Goal: Task Accomplishment & Management: Manage account settings

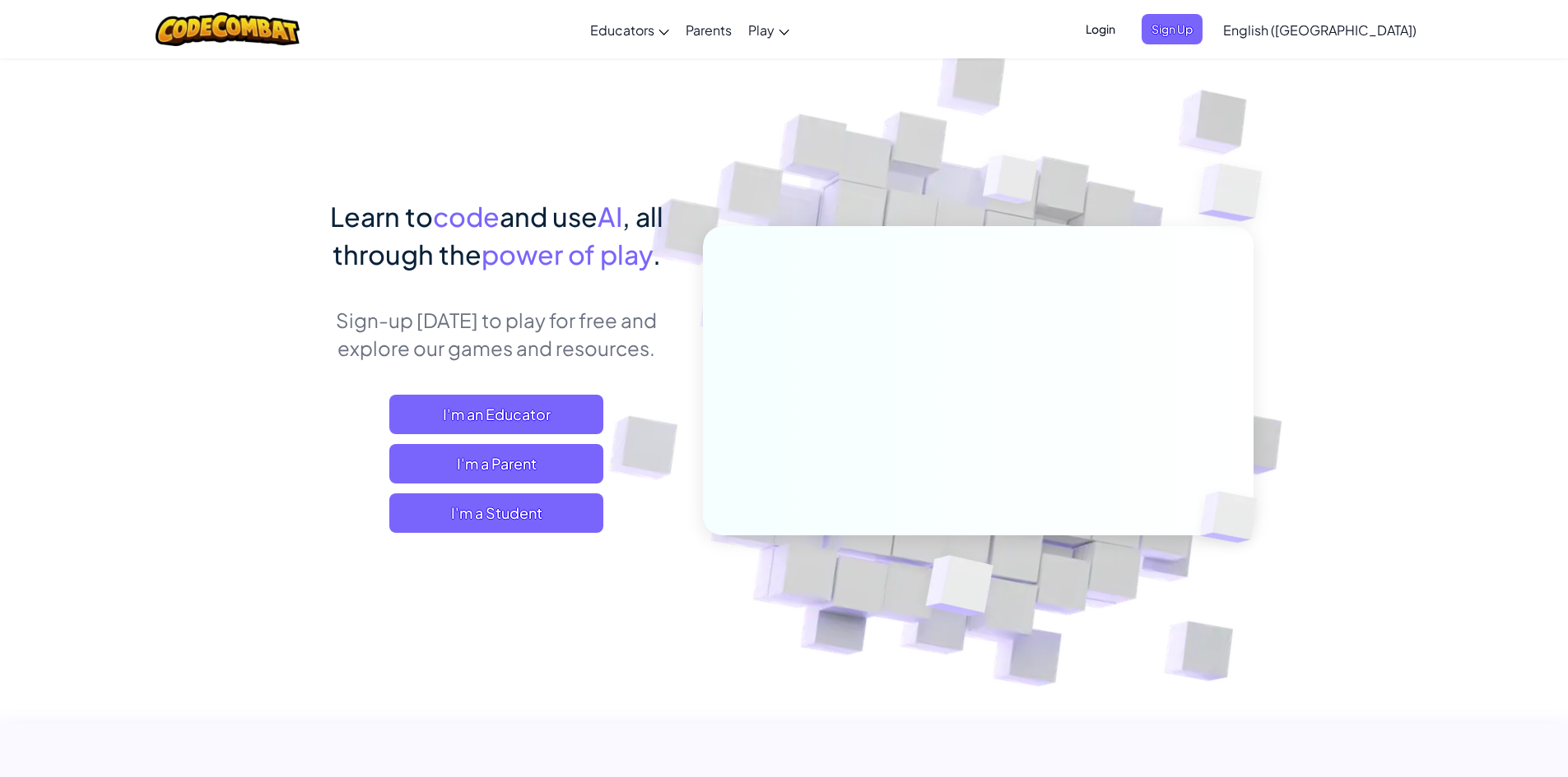
click at [1125, 32] on span "Login" at bounding box center [1100, 29] width 49 height 31
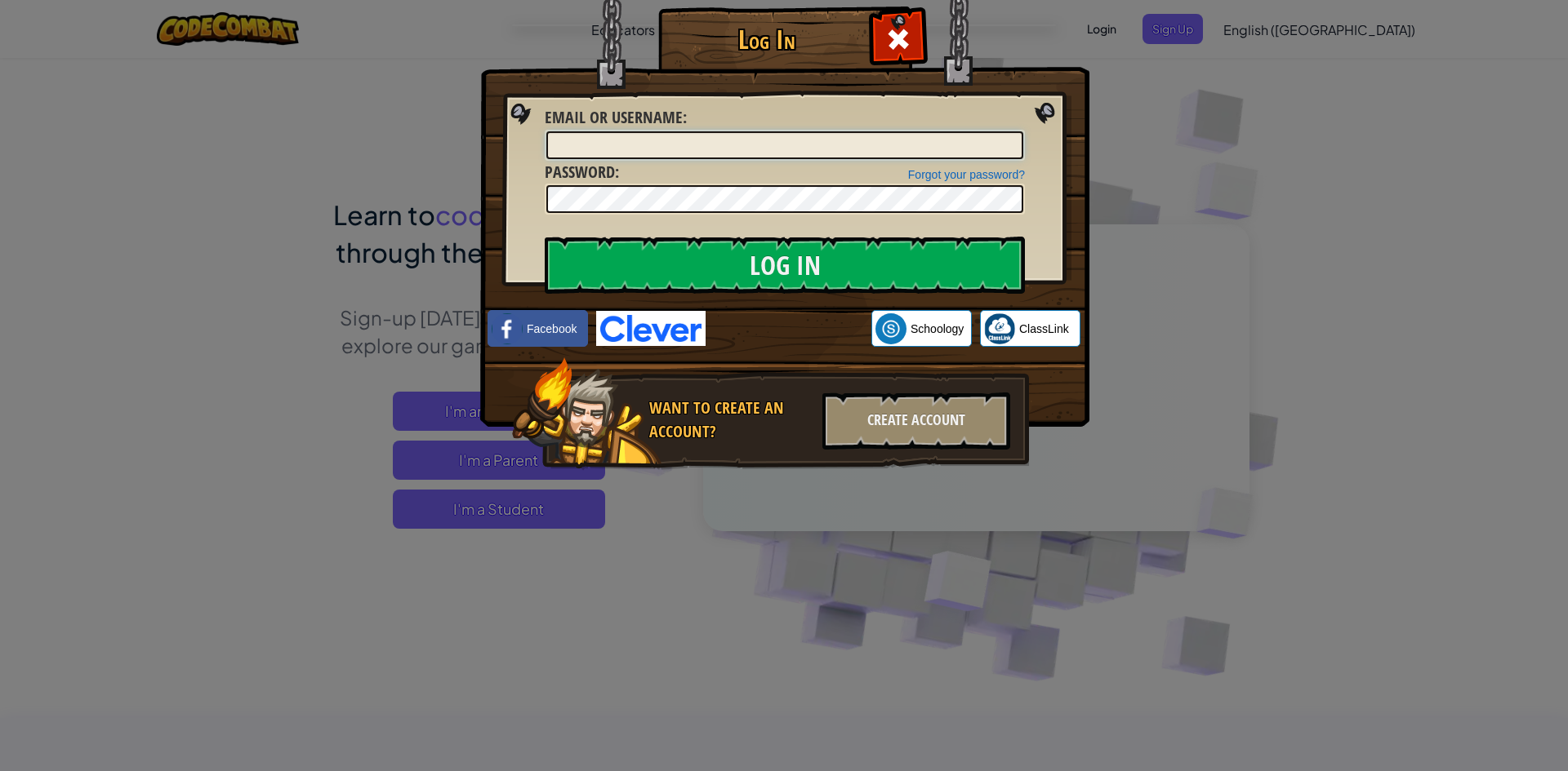
click at [730, 148] on input "Email or Username :" at bounding box center [784, 146] width 476 height 28
click at [732, 150] on input "Email or Username :" at bounding box center [784, 146] width 476 height 28
drag, startPoint x: 886, startPoint y: 33, endPoint x: 1093, endPoint y: 27, distance: 207.1
click at [905, 32] on span at bounding box center [898, 39] width 26 height 26
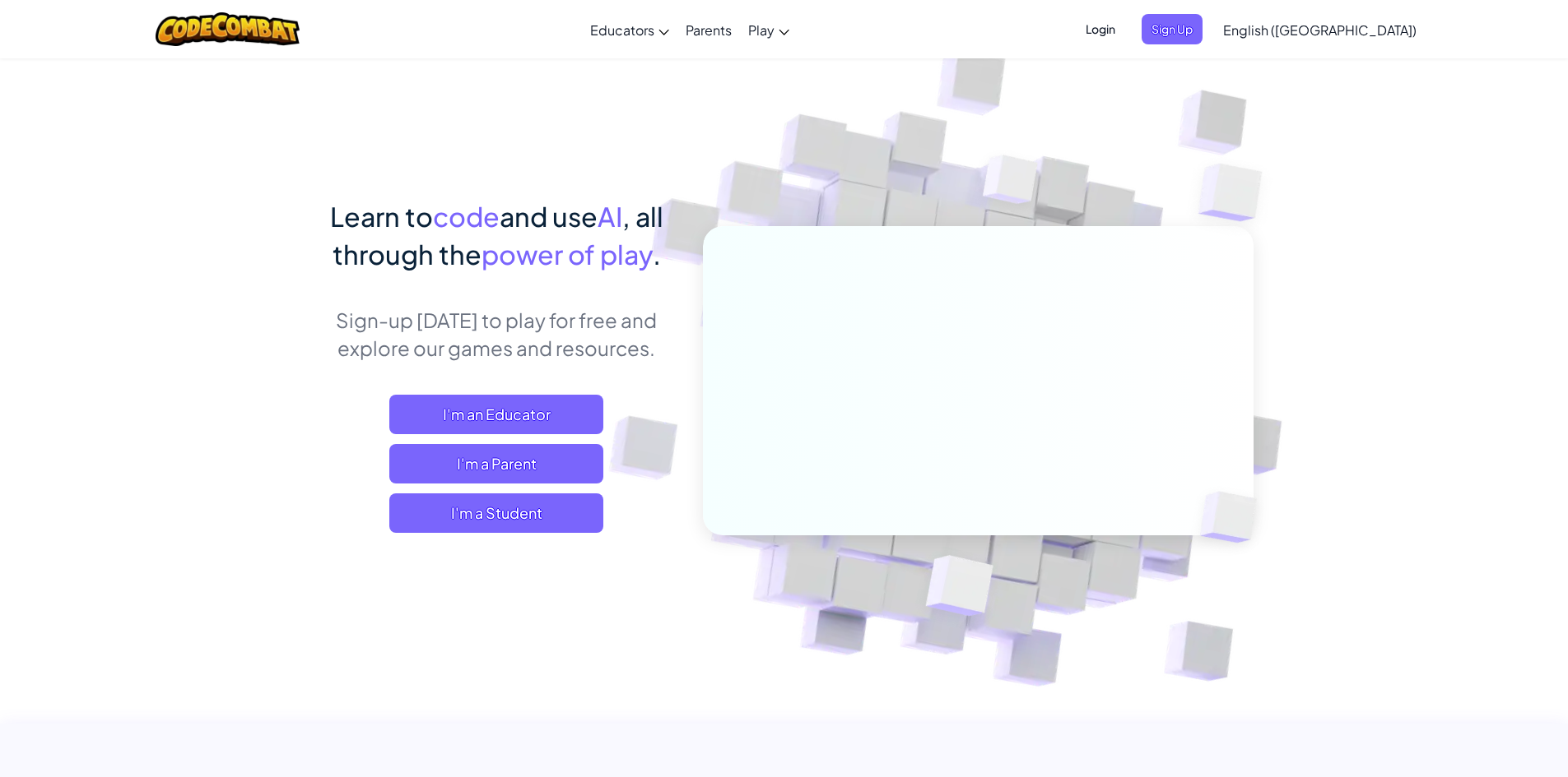
click at [1125, 26] on span "Login" at bounding box center [1100, 29] width 49 height 31
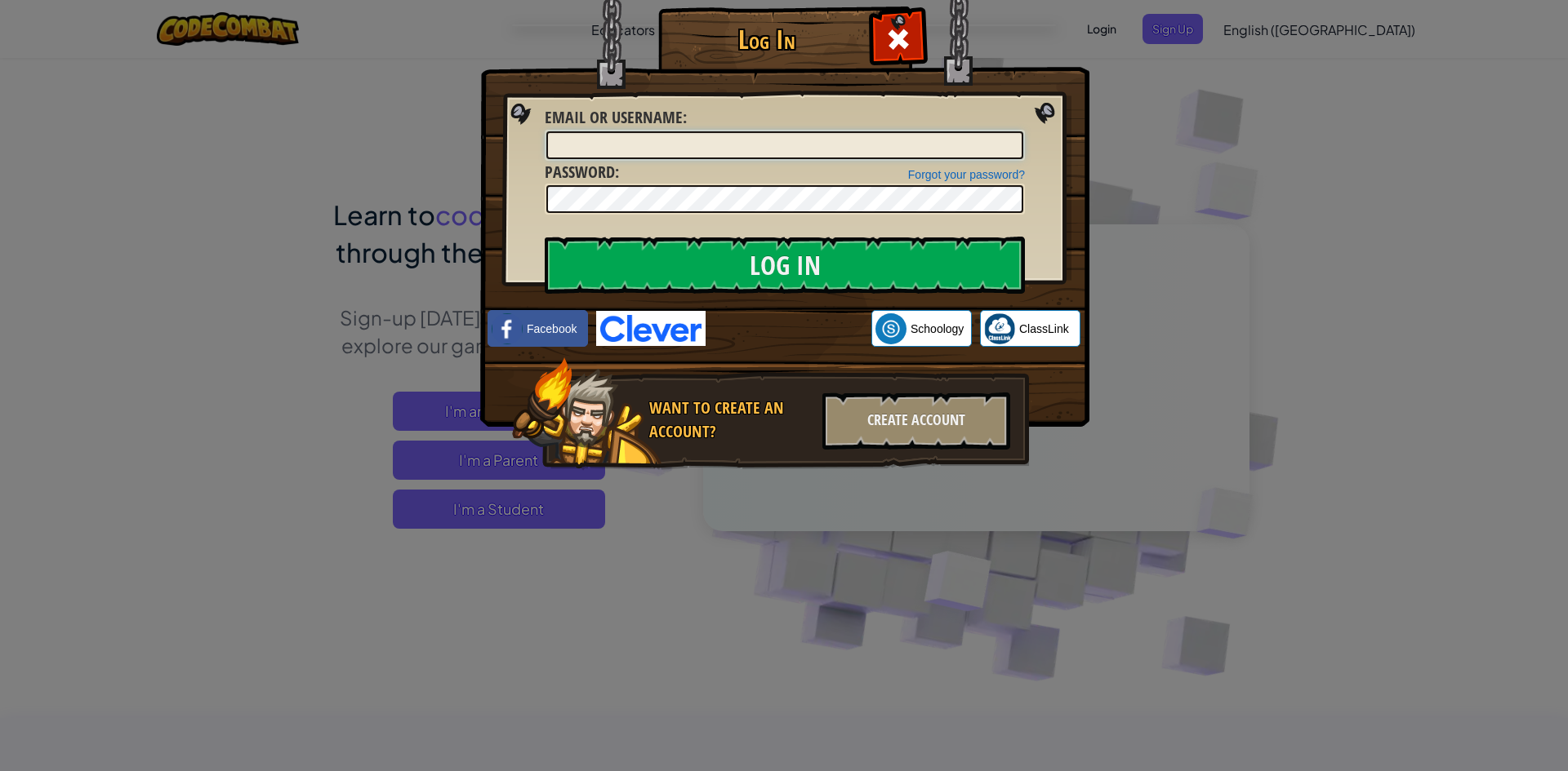
click at [955, 144] on input "Email or Username :" at bounding box center [784, 146] width 476 height 28
click at [906, 133] on input "Email or Username :" at bounding box center [784, 146] width 476 height 28
click at [603, 149] on input "Email or Username :" at bounding box center [784, 146] width 476 height 28
click at [784, 171] on div "Forgot your password? Password :" at bounding box center [784, 188] width 480 height 55
click at [937, 184] on div at bounding box center [784, 200] width 480 height 31
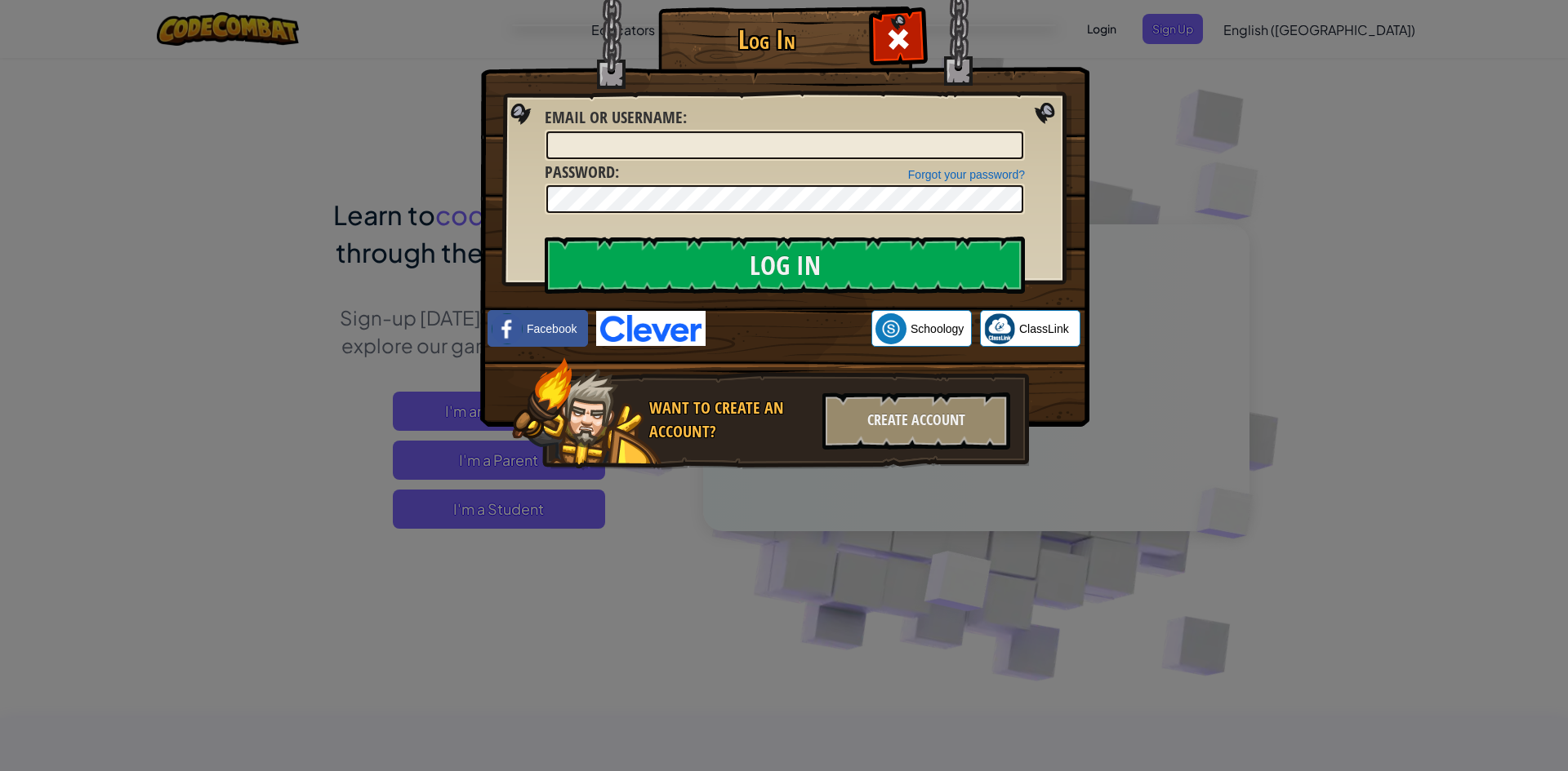
click at [937, 181] on div "Forgot your password?" at bounding box center [967, 174] width 117 height 17
click at [934, 168] on link "Forgot your password?" at bounding box center [967, 174] width 117 height 13
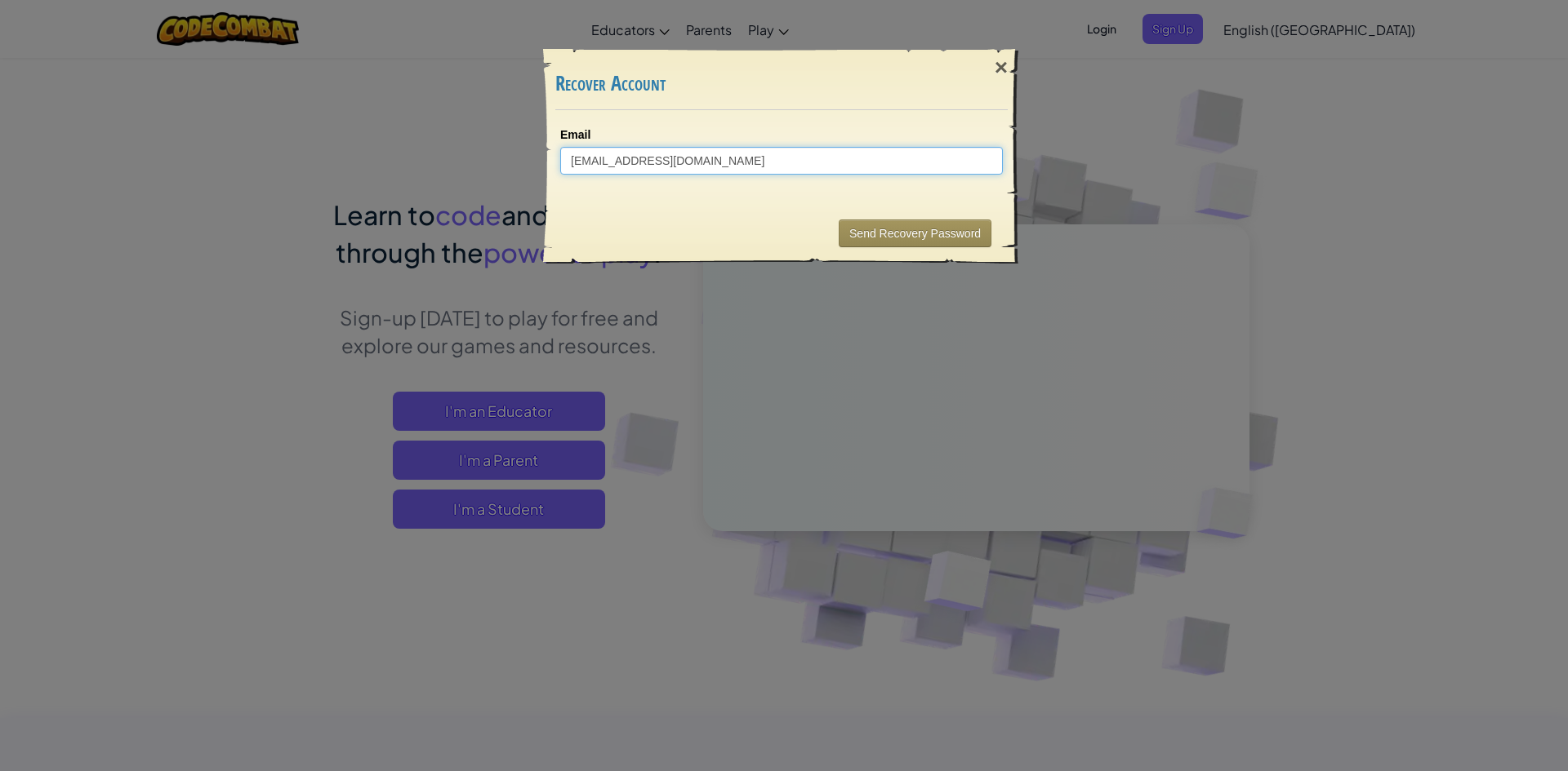
type input "[EMAIL_ADDRESS][DOMAIN_NAME]"
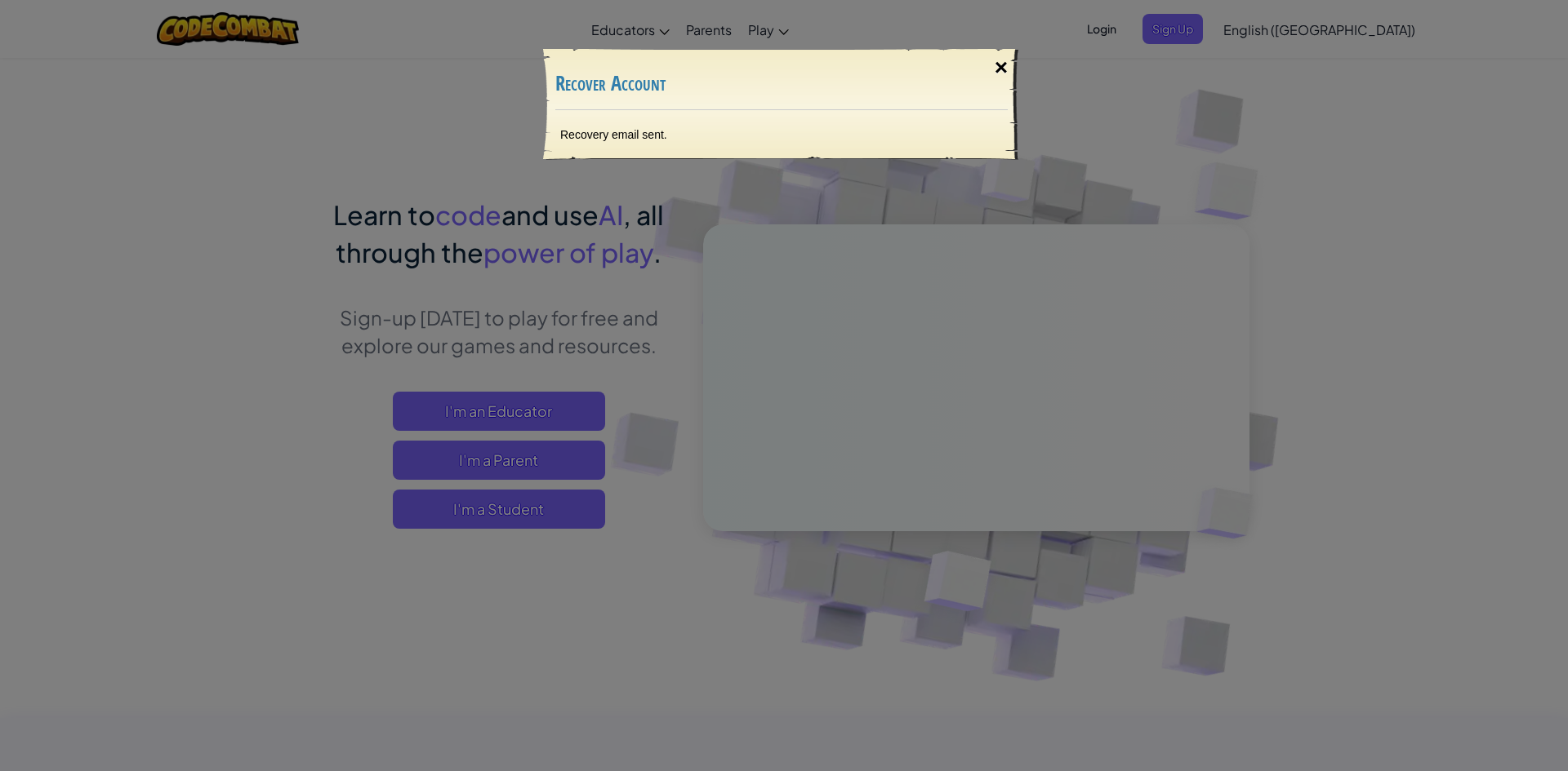
click at [1001, 70] on div "×" at bounding box center [1001, 68] width 38 height 47
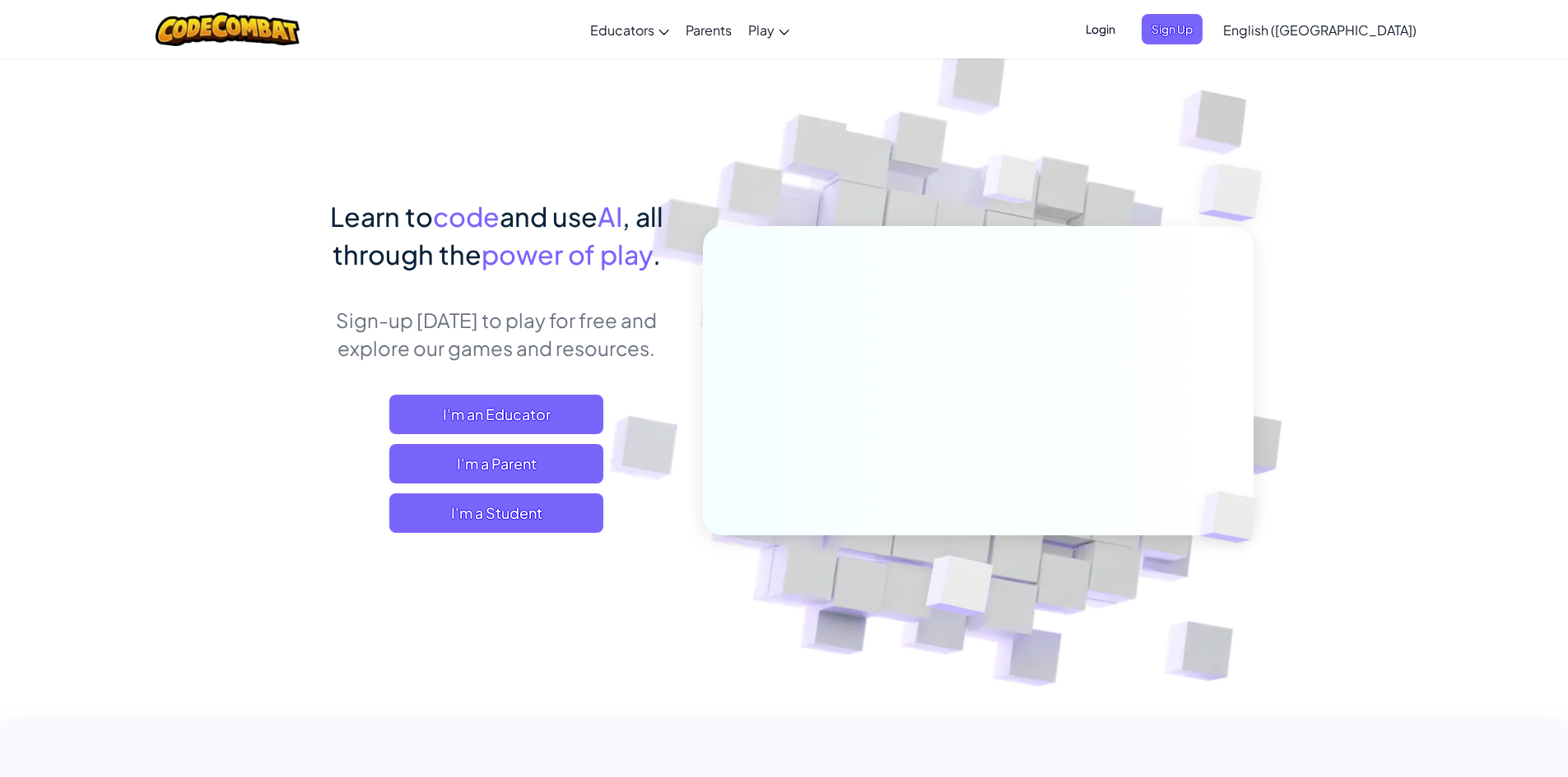
click at [1125, 26] on span "Login" at bounding box center [1100, 29] width 49 height 31
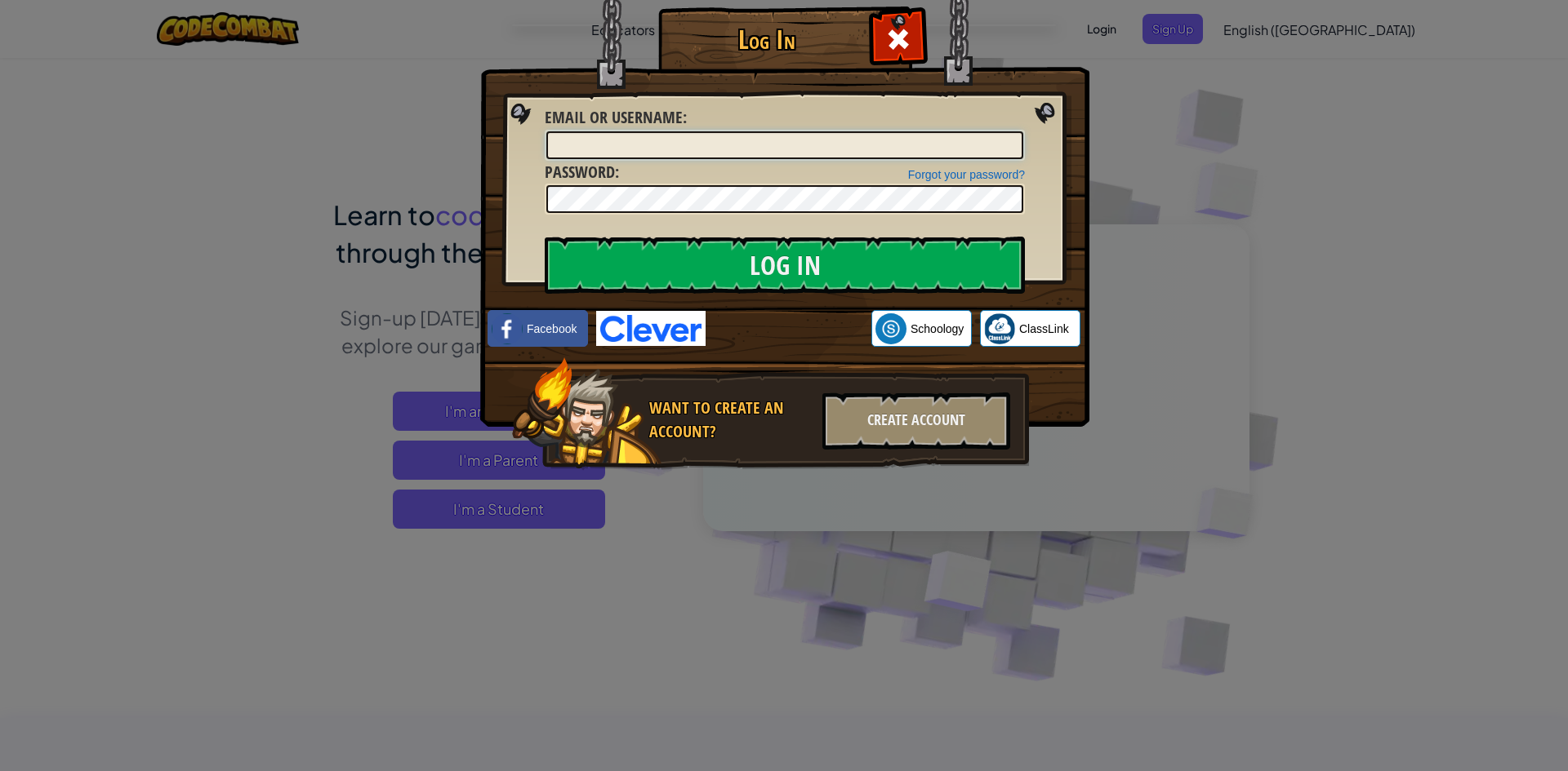
click at [921, 157] on input "Email or Username :" at bounding box center [784, 146] width 476 height 28
type input "[EMAIL_ADDRESS][DOMAIN_NAME]"
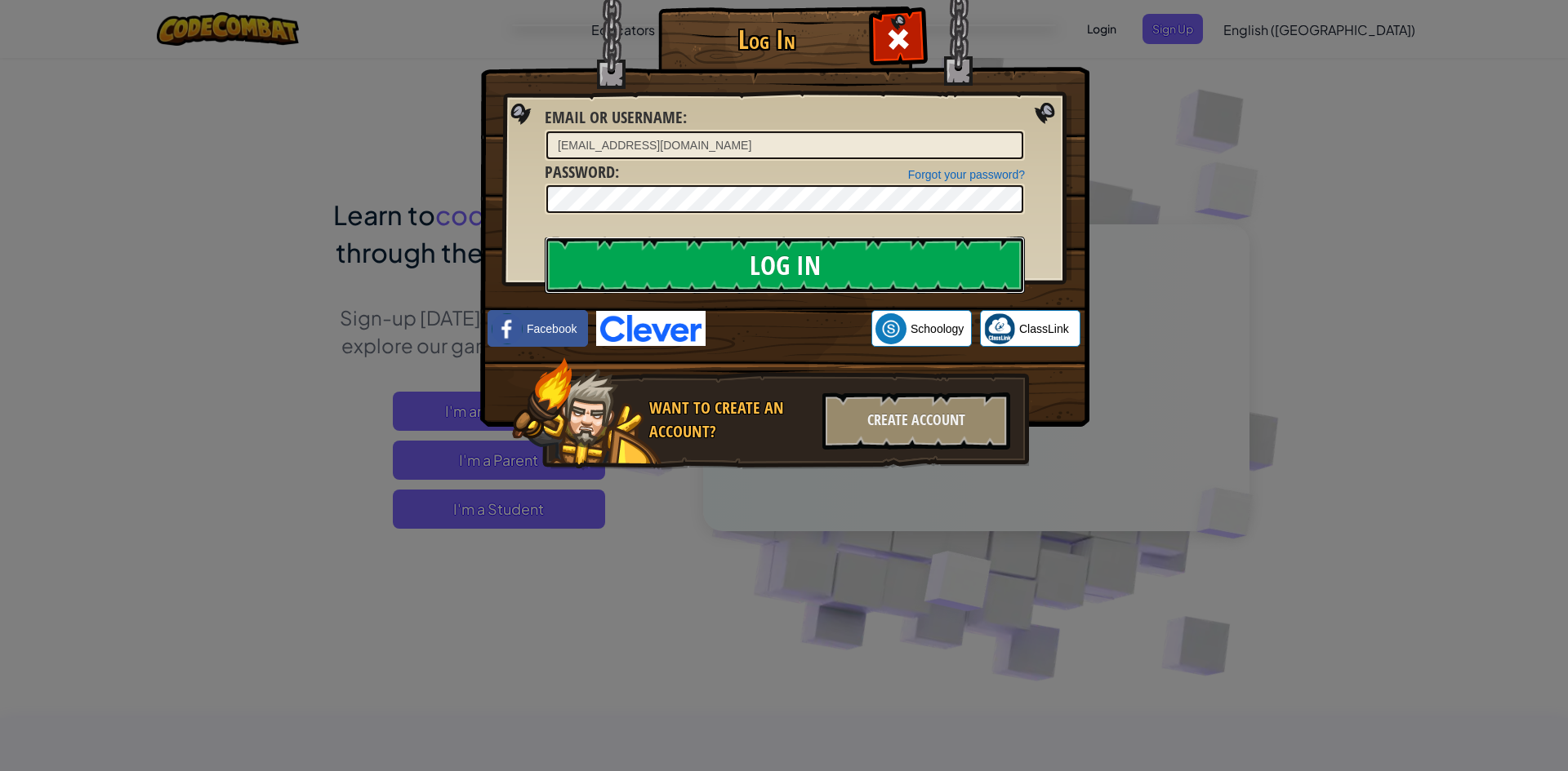
click at [849, 252] on input "Log In" at bounding box center [784, 264] width 480 height 57
